Goal: Communication & Community: Share content

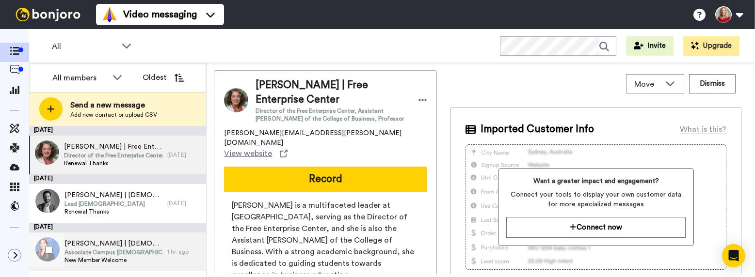
click at [80, 252] on span "Associate Campus [DEMOGRAPHIC_DATA]" at bounding box center [113, 253] width 98 height 8
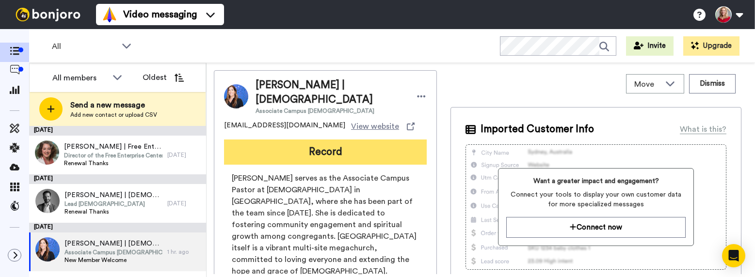
click at [311, 151] on button "Record" at bounding box center [325, 152] width 203 height 25
click at [311, 151] on div at bounding box center [506, 138] width 499 height 277
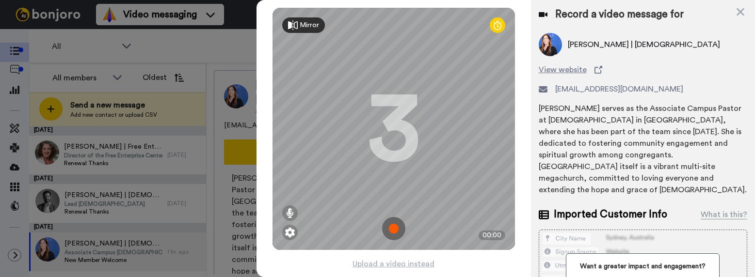
click at [393, 228] on img at bounding box center [393, 228] width 23 height 23
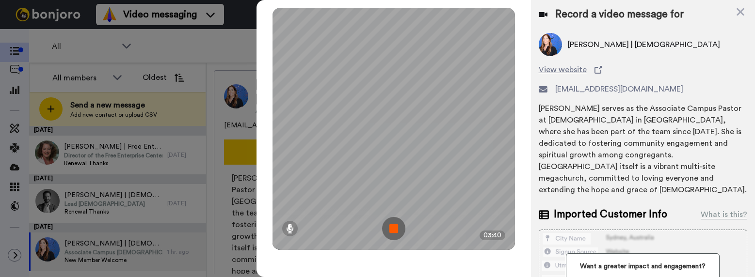
click at [393, 228] on img at bounding box center [393, 228] width 23 height 23
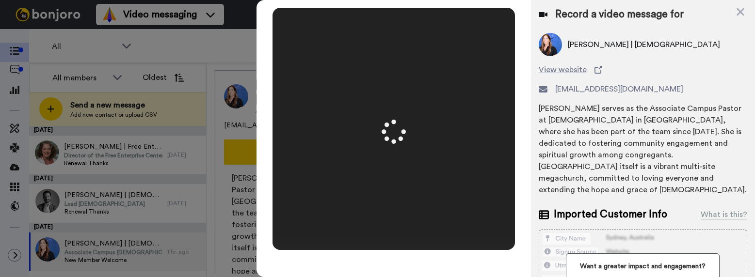
click at [393, 228] on div at bounding box center [394, 129] width 242 height 242
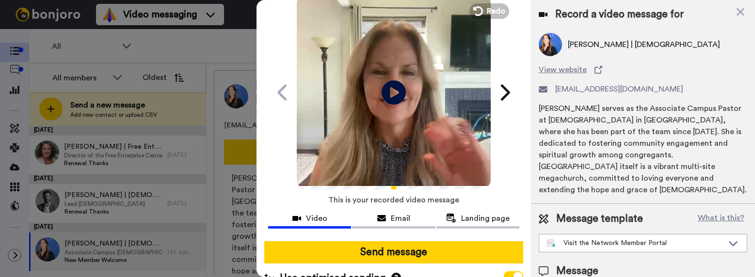
scroll to position [53, 0]
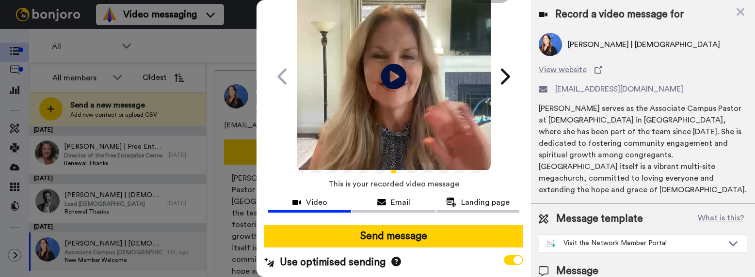
click at [392, 79] on icon at bounding box center [394, 77] width 26 height 26
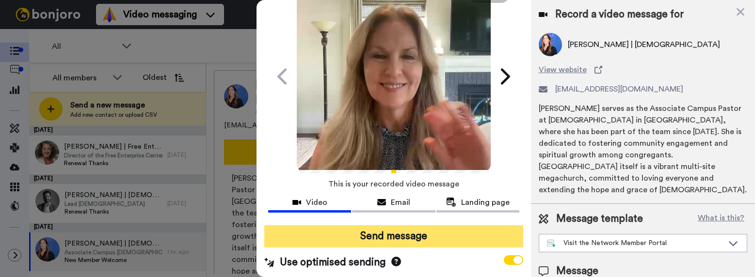
click at [380, 236] on button "Send message" at bounding box center [393, 237] width 258 height 22
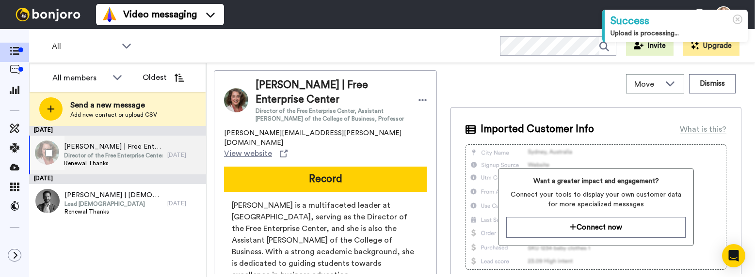
click at [104, 151] on span "[PERSON_NAME] | Free Enterprise Center" at bounding box center [113, 147] width 98 height 10
click at [99, 159] on span "Director of the Free Enterprise Center, Assistant Dean of the College of Busine…" at bounding box center [113, 156] width 98 height 8
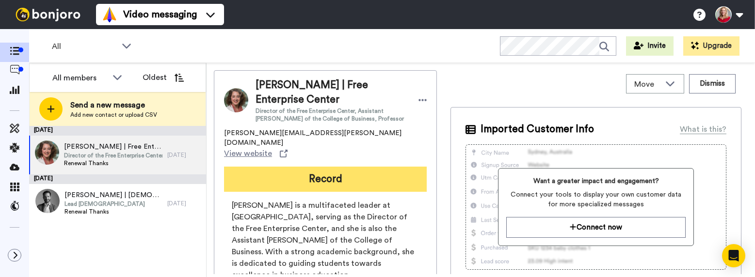
click at [309, 167] on button "Record" at bounding box center [325, 179] width 203 height 25
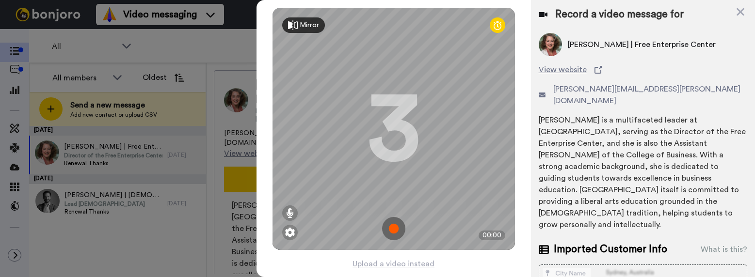
click at [389, 228] on img at bounding box center [393, 228] width 23 height 23
click at [389, 228] on div "Mirror Redo 3 00:00" at bounding box center [394, 129] width 242 height 242
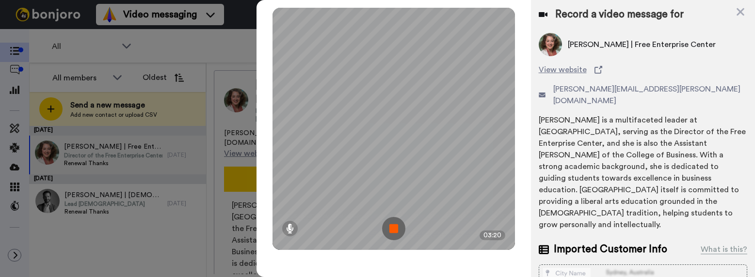
click at [395, 230] on img at bounding box center [393, 228] width 23 height 23
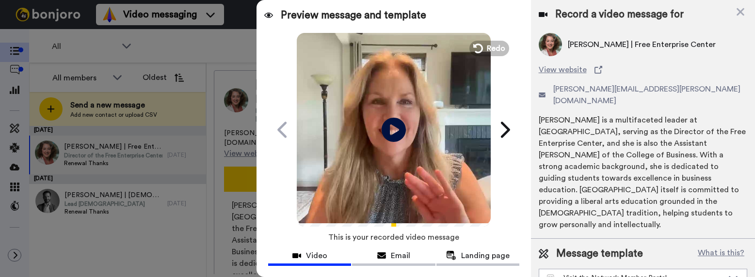
scroll to position [53, 0]
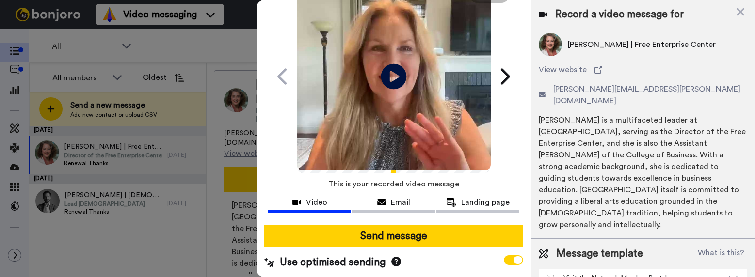
click at [389, 77] on icon "Play/Pause" at bounding box center [394, 76] width 26 height 46
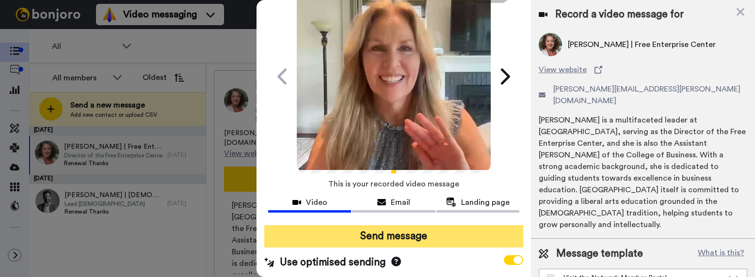
click at [417, 234] on button "Send message" at bounding box center [393, 237] width 258 height 22
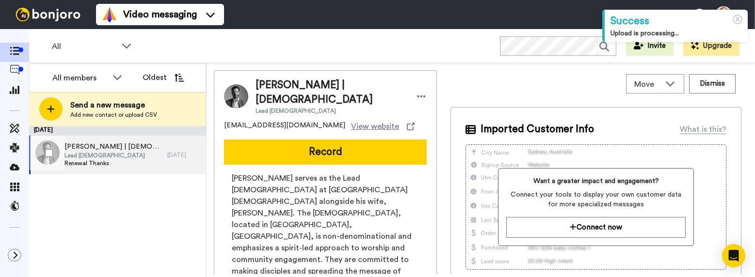
click at [94, 148] on span "[PERSON_NAME] | [DEMOGRAPHIC_DATA]" at bounding box center [113, 147] width 98 height 10
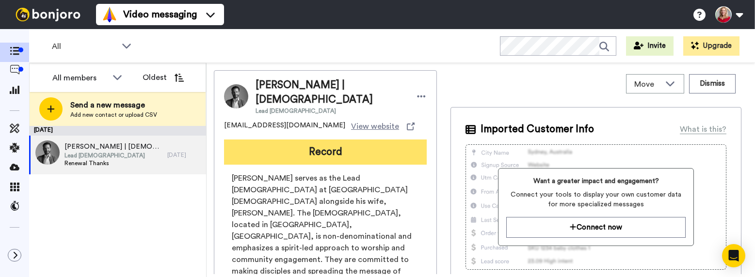
click at [339, 147] on button "Record" at bounding box center [325, 152] width 203 height 25
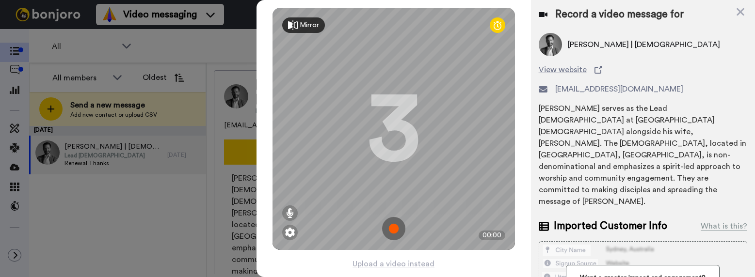
click at [387, 226] on img at bounding box center [393, 228] width 23 height 23
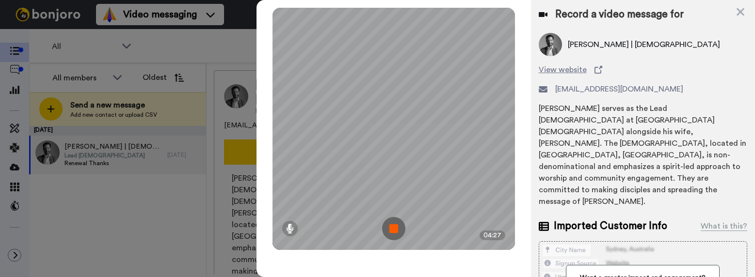
click at [395, 231] on img at bounding box center [393, 228] width 23 height 23
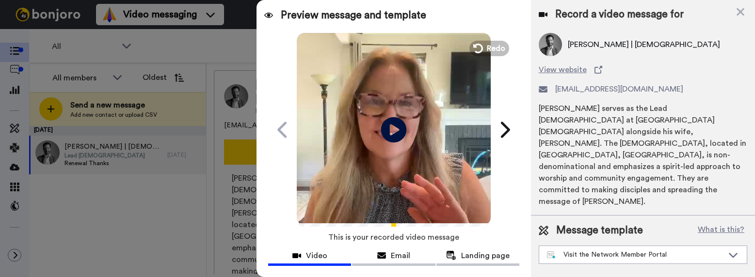
click at [391, 125] on icon at bounding box center [394, 130] width 26 height 26
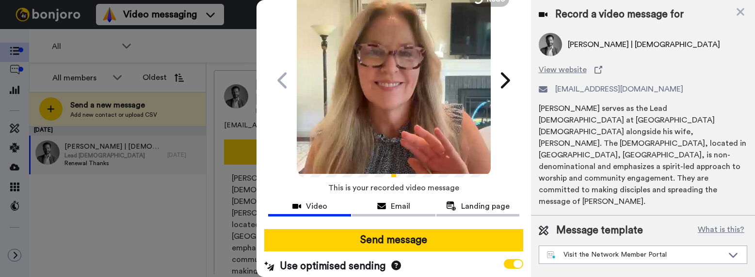
scroll to position [53, 0]
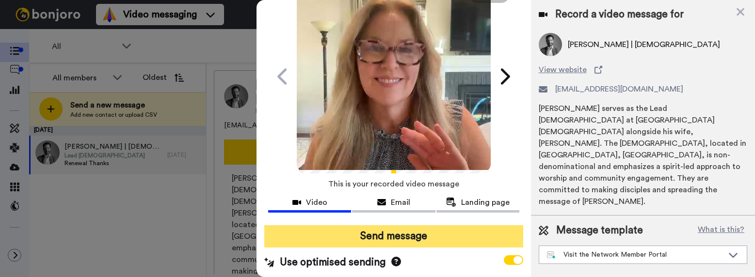
click at [415, 239] on button "Send message" at bounding box center [393, 237] width 258 height 22
